Goal: Task Accomplishment & Management: Manage account settings

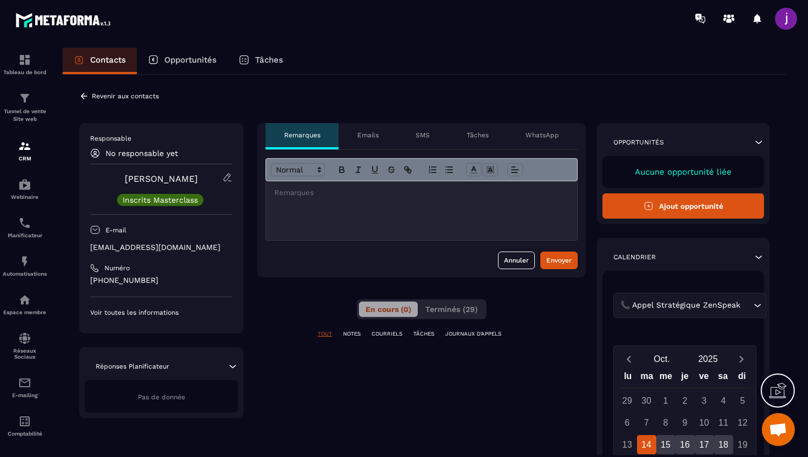
click at [363, 215] on div at bounding box center [421, 210] width 311 height 59
drag, startPoint x: 194, startPoint y: 246, endPoint x: 85, endPoint y: 245, distance: 109.3
click at [85, 245] on div "Responsable No responsable yet [PERSON_NAME] Masterclass E-mail [EMAIL_ADDRESS]…" at bounding box center [161, 228] width 164 height 210
copy p "[EMAIL_ADDRESS][DOMAIN_NAME]"
click at [344, 185] on div at bounding box center [421, 210] width 311 height 59
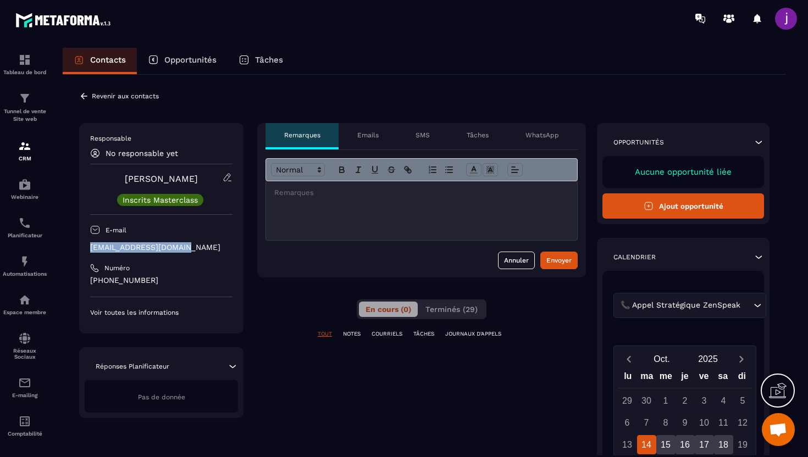
drag, startPoint x: 188, startPoint y: 246, endPoint x: 77, endPoint y: 240, distance: 110.6
click at [78, 241] on div "**********" at bounding box center [424, 369] width 723 height 588
copy p "[EMAIL_ADDRESS][DOMAIN_NAME]"
click at [235, 279] on div "Responsable No responsable yet [PERSON_NAME] Masterclass E-mail [EMAIL_ADDRESS]…" at bounding box center [161, 228] width 164 height 210
click at [380, 128] on div "Emails" at bounding box center [367, 136] width 58 height 26
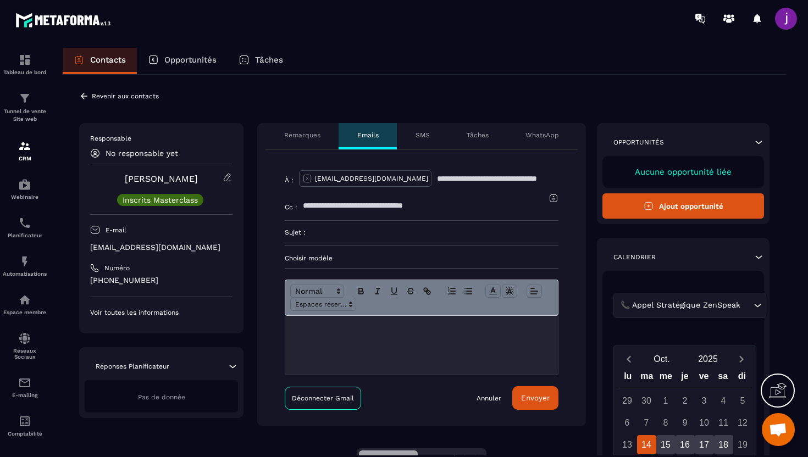
drag, startPoint x: 460, startPoint y: 204, endPoint x: 263, endPoint y: 175, distance: 199.4
click at [263, 175] on div "À : [EMAIL_ADDRESS][DOMAIN_NAME] Cc : [PERSON_NAME] : Choisir modèle Déconnecte…" at bounding box center [421, 288] width 329 height 276
click at [83, 97] on icon at bounding box center [84, 96] width 10 height 10
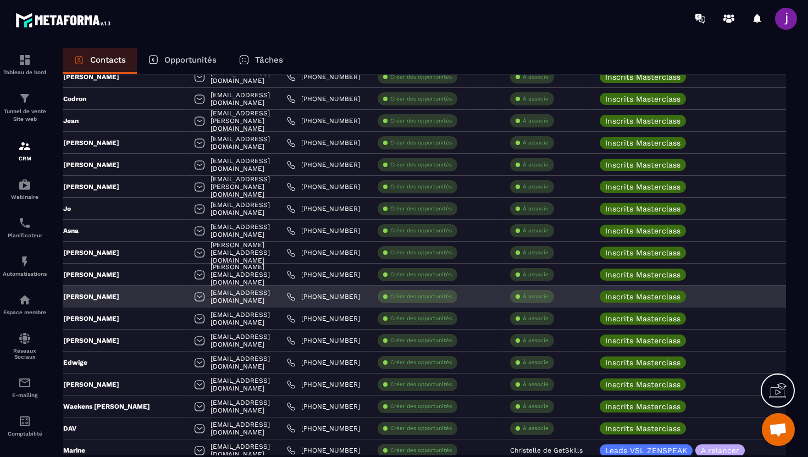
scroll to position [0, 47]
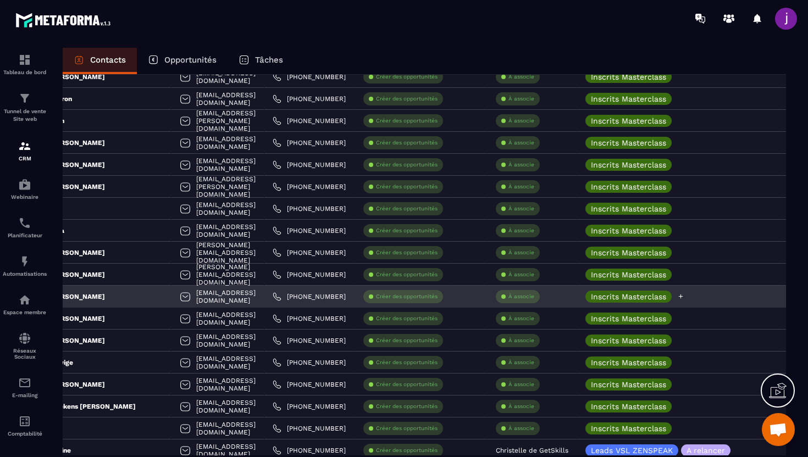
click at [684, 297] on icon at bounding box center [680, 296] width 7 height 7
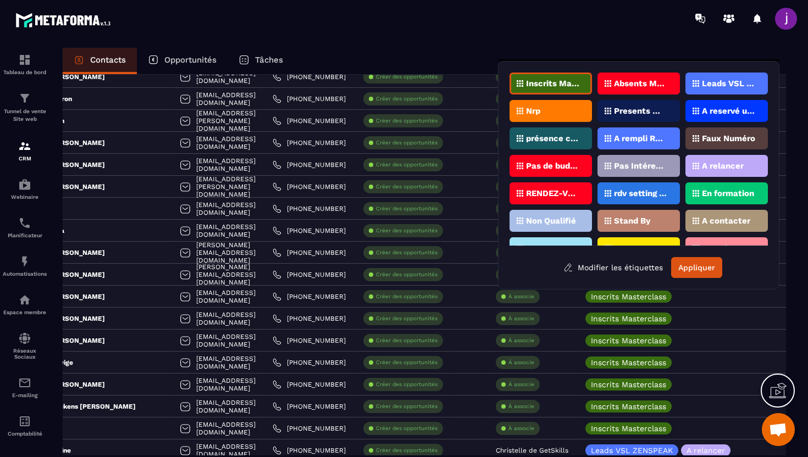
click at [542, 130] on div "présence confirmée" at bounding box center [550, 138] width 82 height 22
click at [693, 267] on button "Appliquer" at bounding box center [696, 267] width 51 height 21
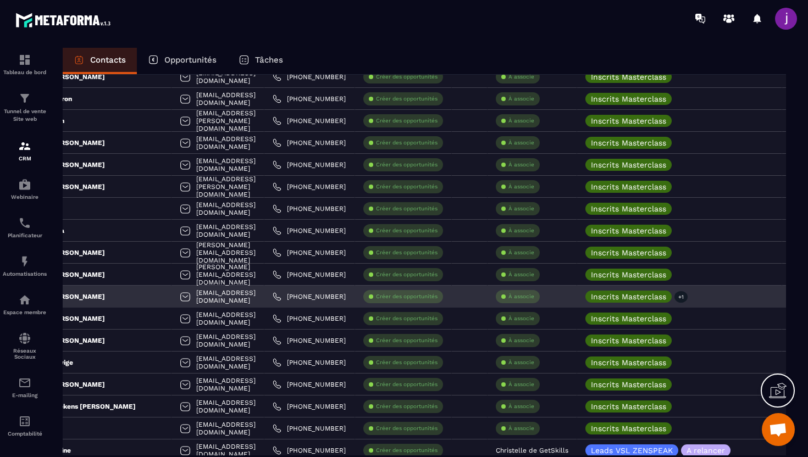
scroll to position [0, 0]
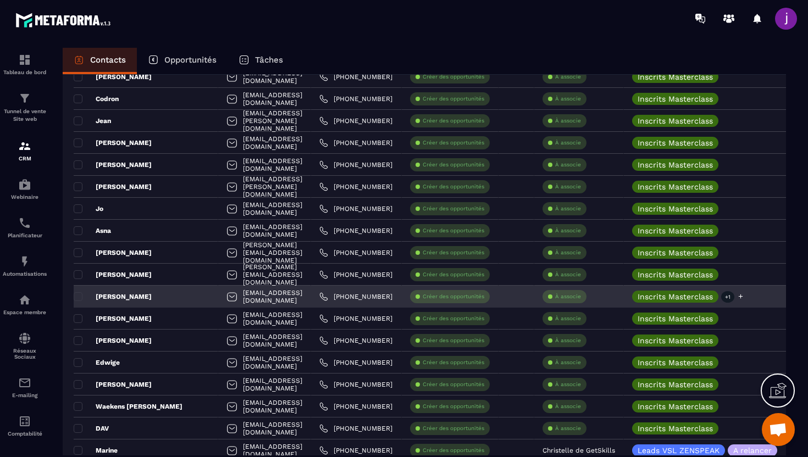
click at [734, 294] on p "+1" at bounding box center [727, 297] width 13 height 12
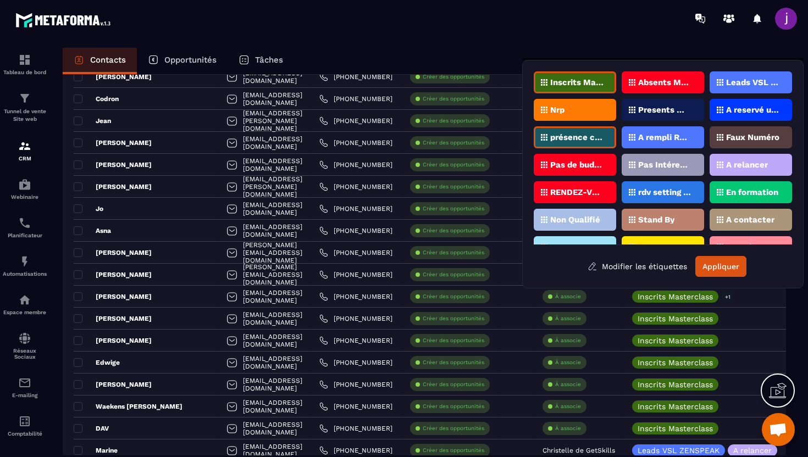
click at [580, 143] on div "présence confirmée" at bounding box center [574, 137] width 82 height 22
click at [716, 274] on button "Appliquer" at bounding box center [720, 266] width 51 height 21
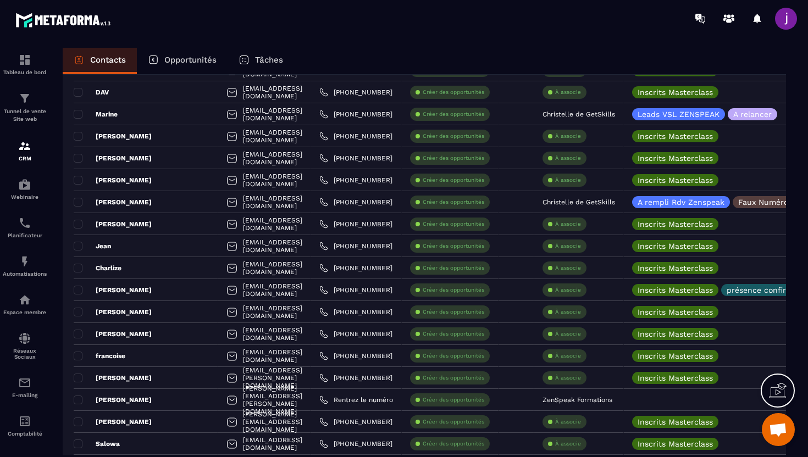
scroll to position [1838, 0]
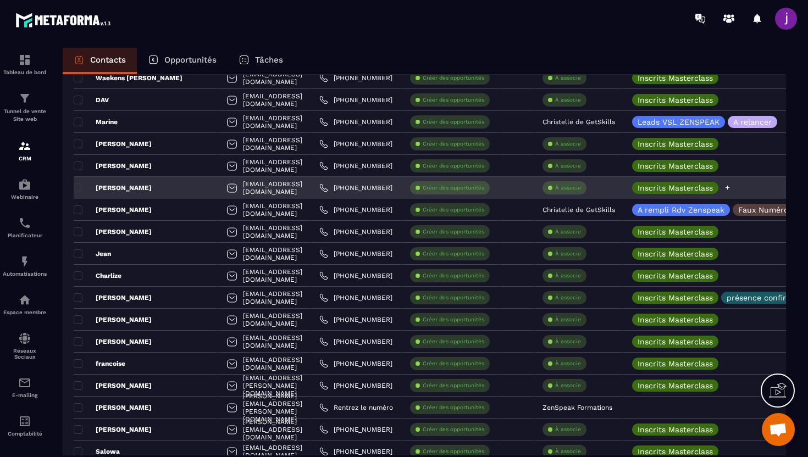
click at [731, 187] on icon at bounding box center [727, 187] width 7 height 7
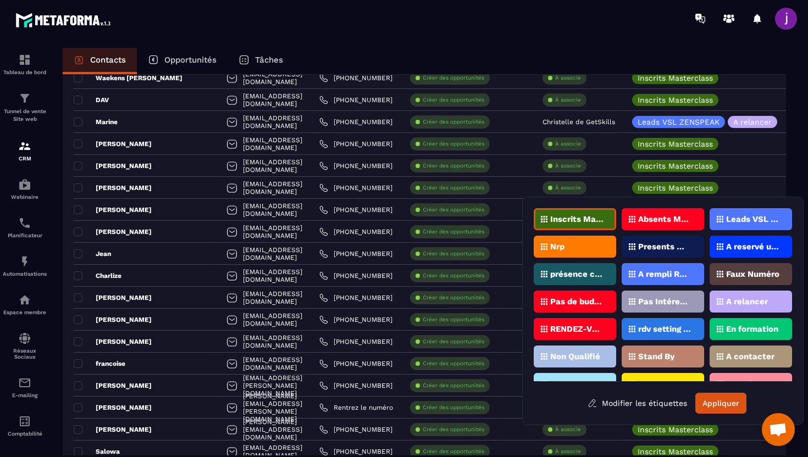
click at [587, 278] on div "présence confirmée" at bounding box center [574, 274] width 82 height 22
click at [732, 409] on button "Appliquer" at bounding box center [720, 403] width 51 height 21
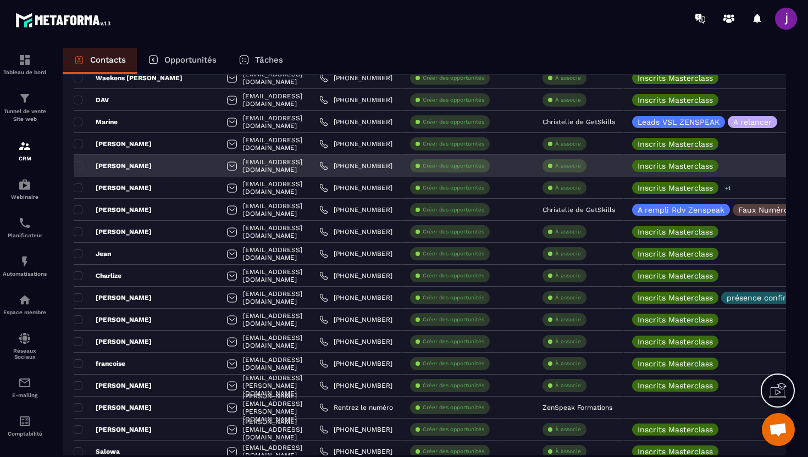
click at [149, 169] on div "[PERSON_NAME]" at bounding box center [146, 166] width 144 height 22
